Goal: Information Seeking & Learning: Learn about a topic

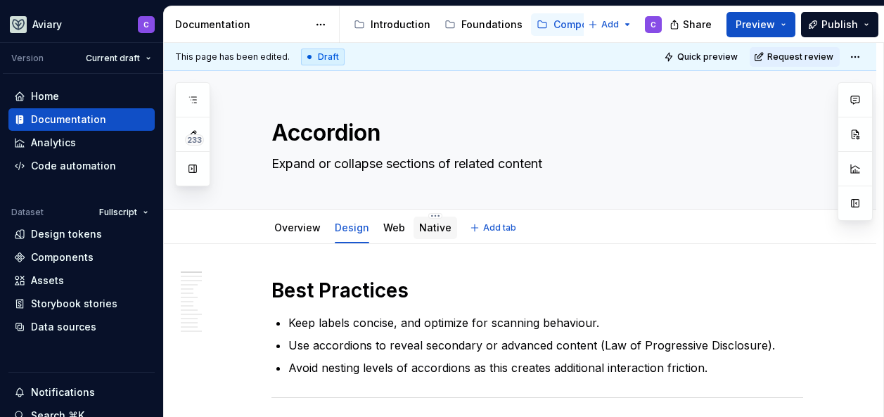
click at [425, 230] on link "Native" at bounding box center [435, 227] width 32 height 12
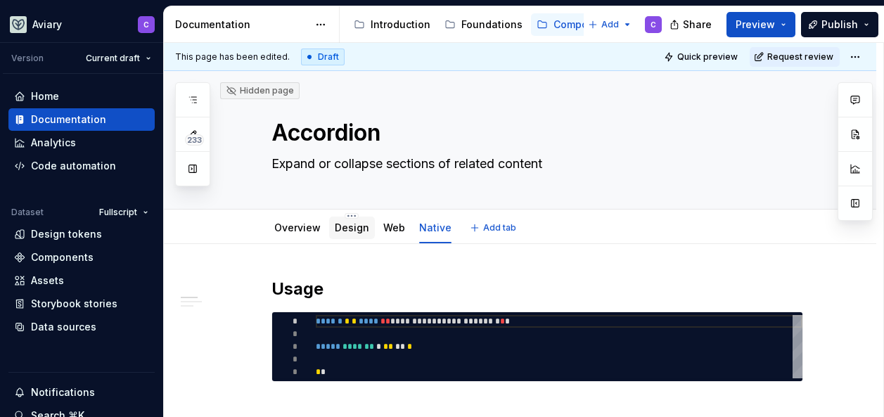
click at [347, 222] on link "Design" at bounding box center [352, 227] width 34 height 12
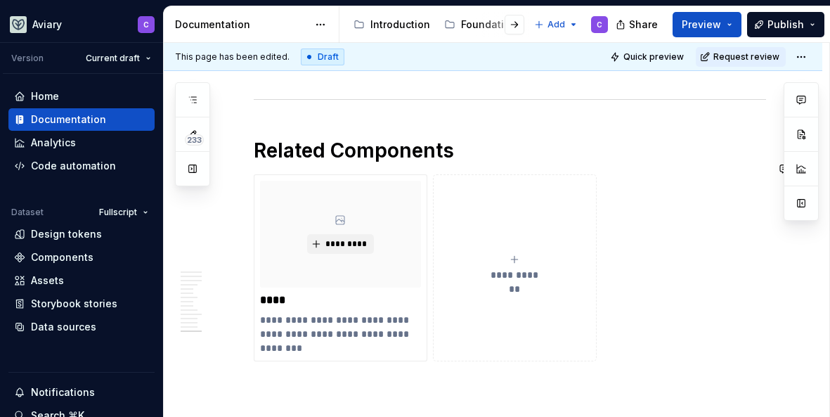
scroll to position [3288, 0]
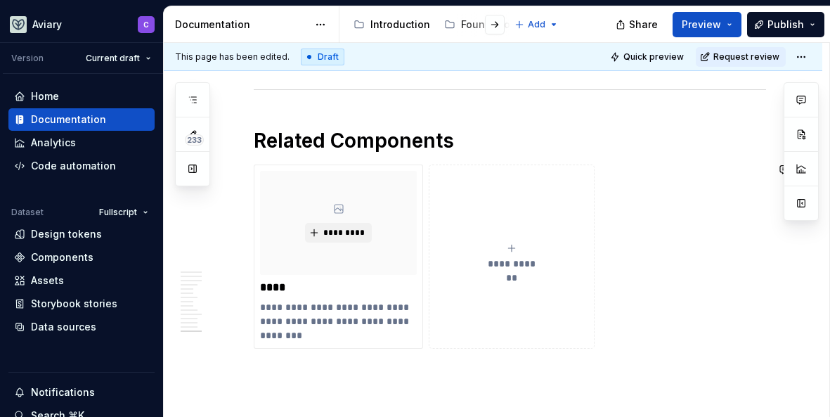
type textarea "*"
